Goal: Information Seeking & Learning: Find specific fact

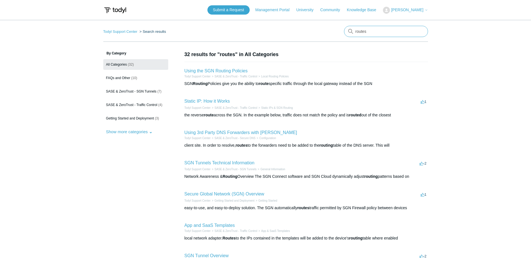
click at [375, 32] on input "routes" at bounding box center [386, 31] width 84 height 11
type input "route file"
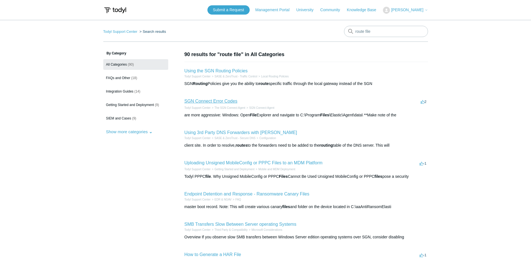
click at [217, 99] on link "SGN Connect Error Codes" at bounding box center [211, 101] width 53 height 5
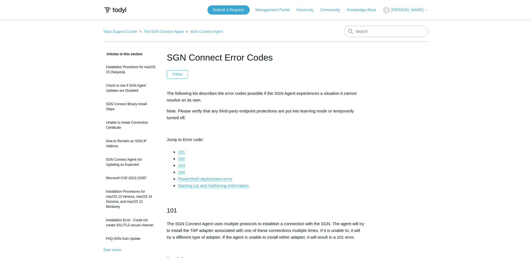
click at [257, 118] on p "Note: Please verify that any third-party endpoint protections are put into lear…" at bounding box center [266, 114] width 198 height 13
click at [223, 182] on li "Starting Up and Gathering Information" at bounding box center [271, 185] width 186 height 7
click at [223, 185] on link "Starting Up and Gathering Information" at bounding box center [213, 185] width 71 height 5
